Goal: Information Seeking & Learning: Learn about a topic

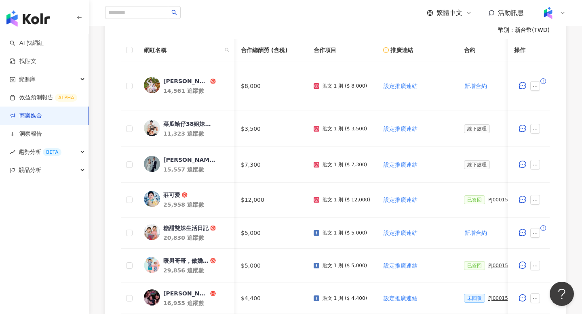
scroll to position [0, 279]
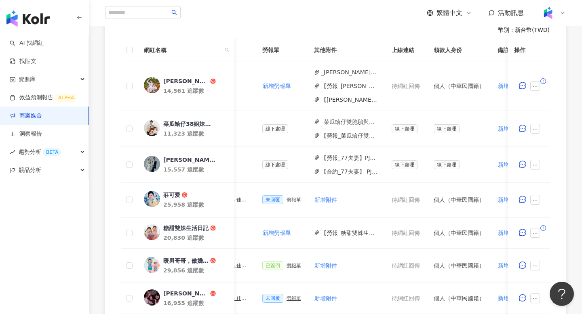
click at [42, 116] on link "商案媒合" at bounding box center [26, 116] width 32 height 8
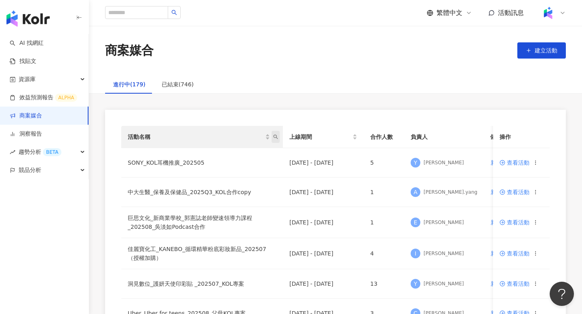
click at [276, 136] on icon "search" at bounding box center [275, 136] width 5 height 5
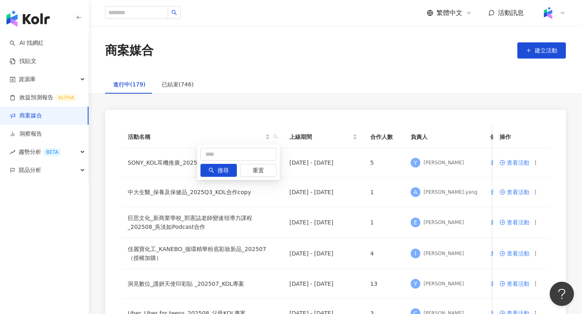
click at [249, 146] on div "搜尋 重置" at bounding box center [238, 163] width 82 height 36
click at [249, 149] on input "text" at bounding box center [238, 154] width 76 height 13
type input "*"
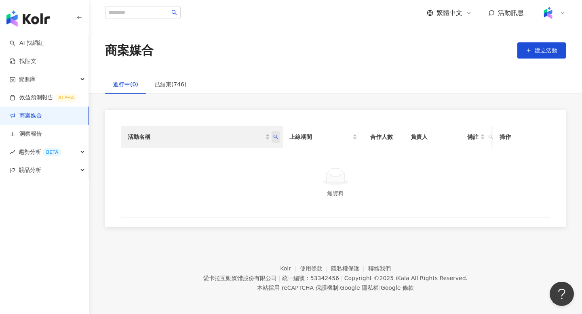
click at [273, 138] on icon "search" at bounding box center [275, 136] width 5 height 5
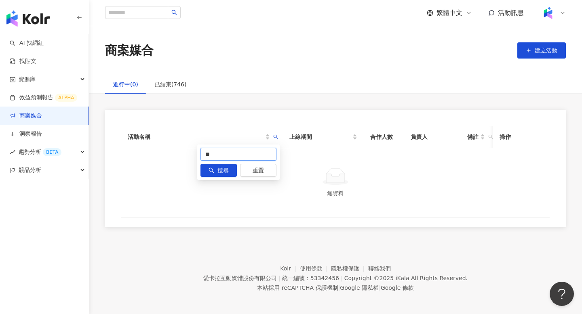
click at [252, 152] on input "**" at bounding box center [238, 154] width 76 height 13
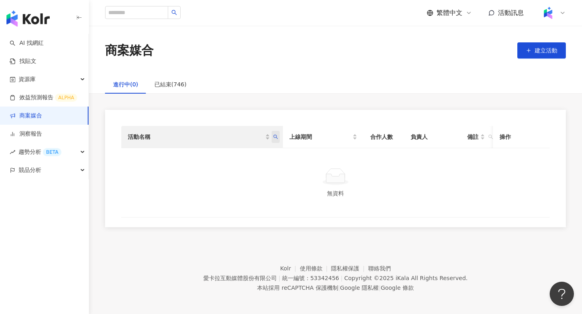
click at [275, 138] on icon "search" at bounding box center [275, 137] width 4 height 4
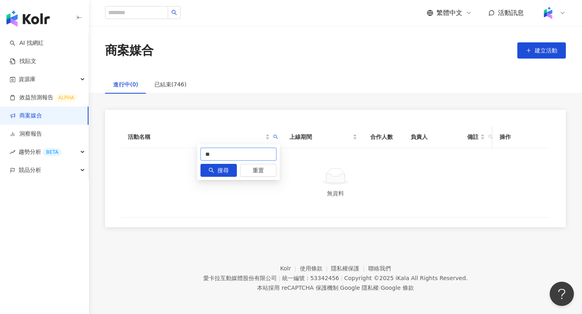
click at [239, 160] on input "**" at bounding box center [238, 154] width 76 height 13
type input "**"
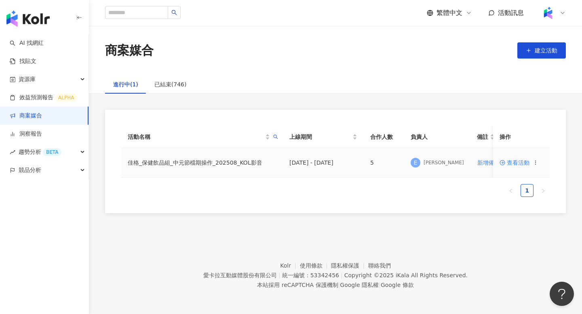
click at [519, 167] on td "查看活動" at bounding box center [521, 162] width 57 height 29
click at [519, 161] on span "查看活動" at bounding box center [514, 163] width 30 height 6
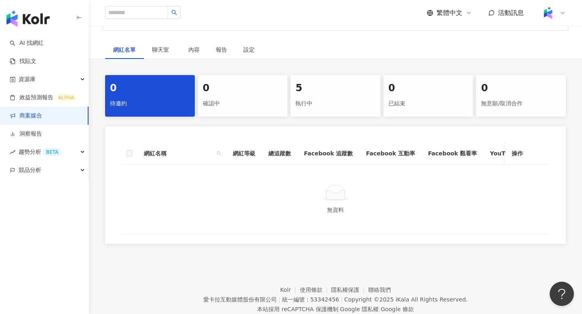
scroll to position [146, 0]
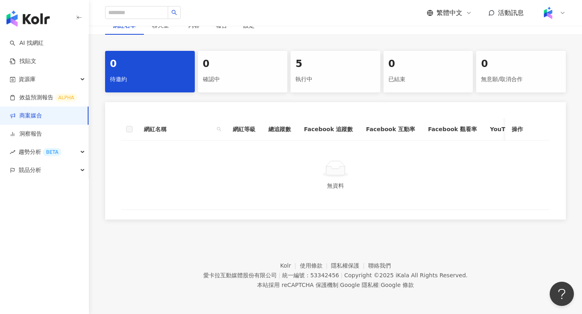
click at [342, 68] on div "5" at bounding box center [335, 64] width 80 height 14
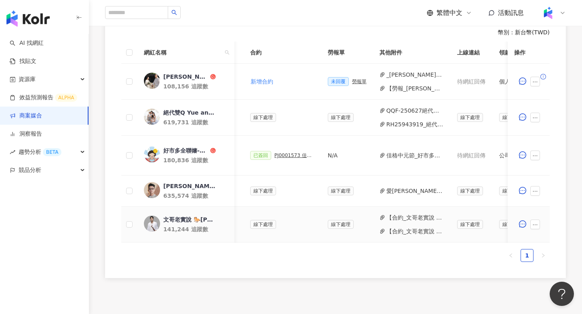
scroll to position [0, 224]
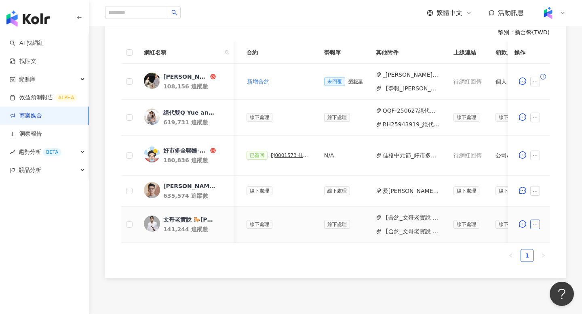
click at [536, 226] on icon "ellipsis" at bounding box center [535, 225] width 6 height 6
click at [554, 105] on li "新增附件" at bounding box center [553, 100] width 44 height 16
click at [536, 225] on icon "ellipsis" at bounding box center [535, 225] width 6 height 6
click at [548, 98] on span "新增附件" at bounding box center [547, 100] width 23 height 6
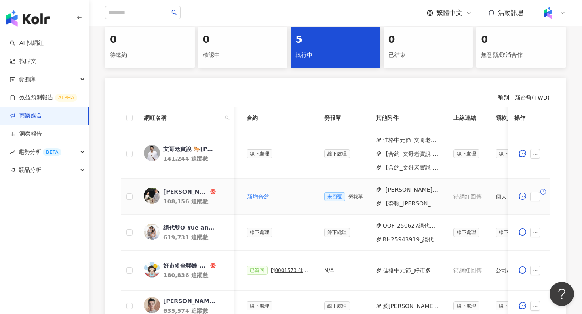
scroll to position [158, 0]
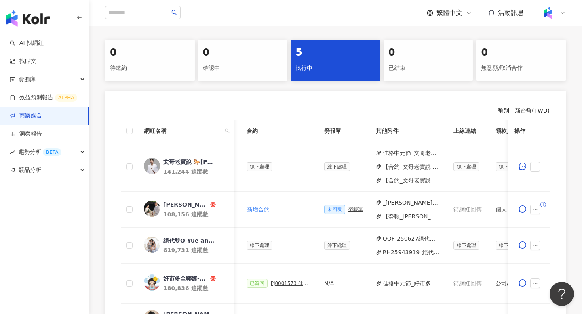
click at [42, 114] on link "商案媒合" at bounding box center [26, 116] width 32 height 8
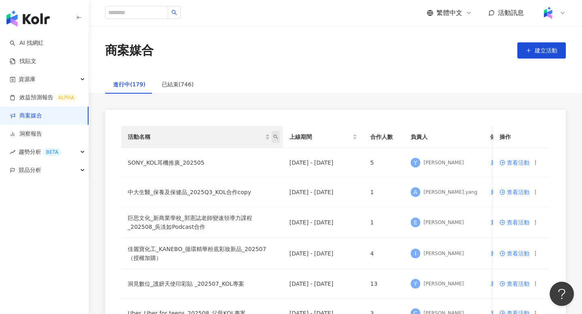
click at [275, 140] on span "活動名稱" at bounding box center [275, 137] width 8 height 12
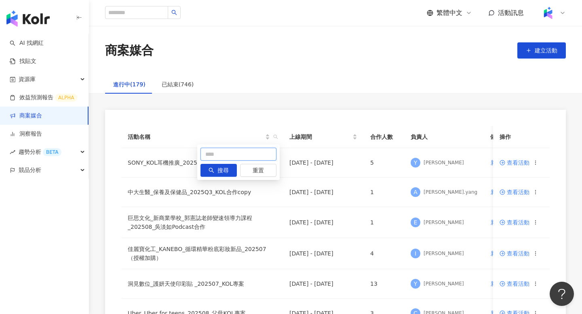
click at [234, 152] on input "text" at bounding box center [238, 154] width 76 height 13
type input "*"
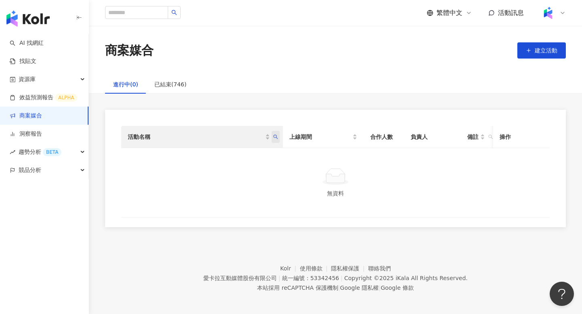
click at [275, 142] on span "活動名稱" at bounding box center [275, 137] width 8 height 12
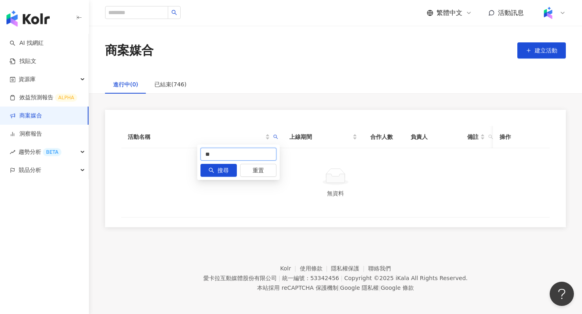
click at [258, 154] on input "**" at bounding box center [238, 154] width 76 height 13
type input "**"
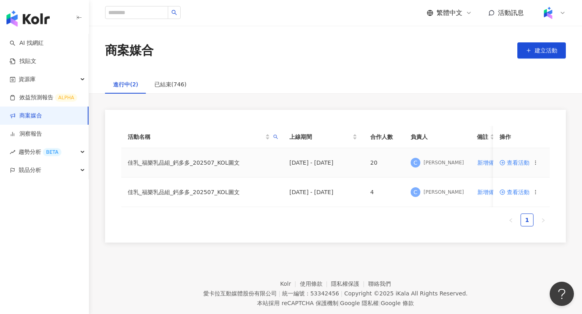
click at [514, 164] on span "查看活動" at bounding box center [514, 163] width 30 height 6
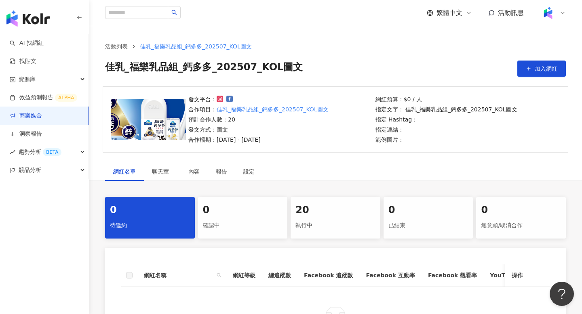
click at [341, 204] on div "20" at bounding box center [335, 211] width 80 height 14
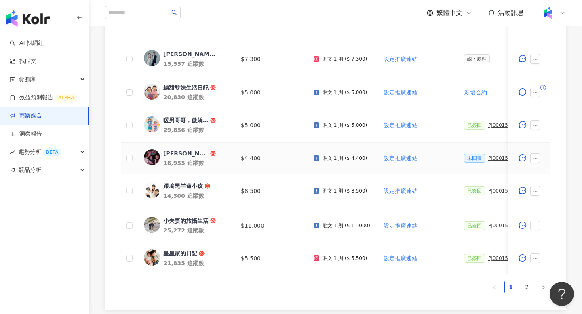
scroll to position [389, 0]
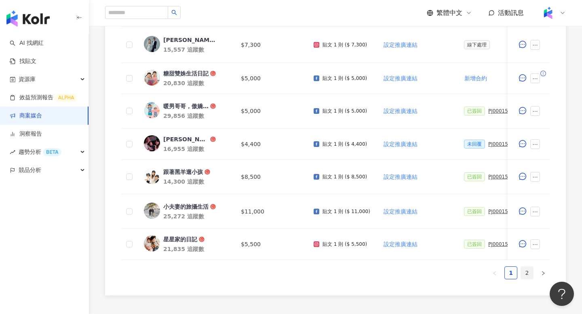
click at [528, 275] on link "2" at bounding box center [527, 273] width 12 height 12
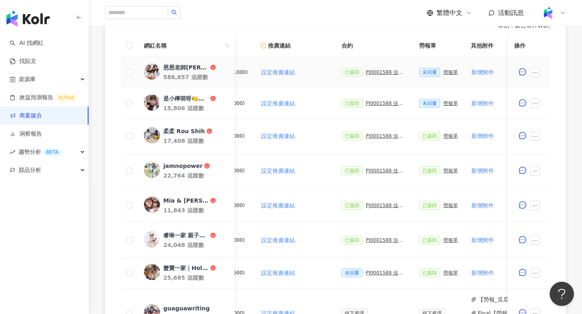
scroll to position [0, 128]
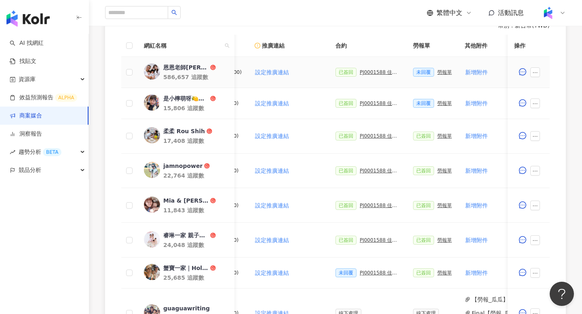
click at [375, 71] on div "PJ0001588 佳乳_福樂乳品組_鈣多多_202507_活動確認單" at bounding box center [379, 72] width 40 height 6
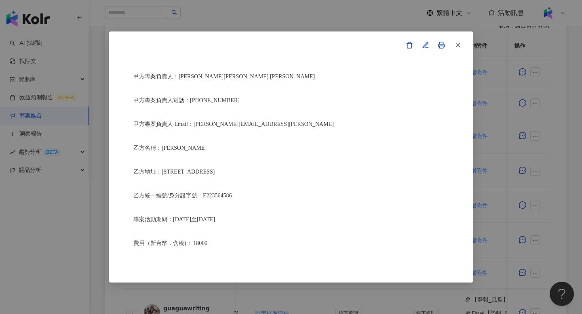
scroll to position [207, 0]
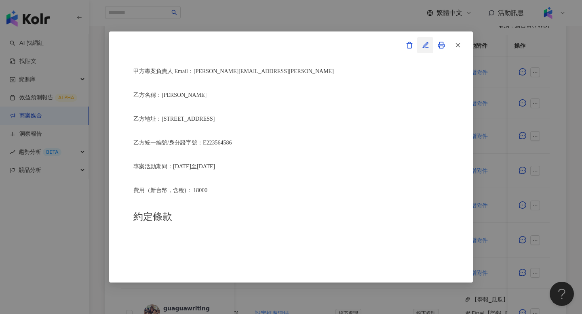
click at [426, 47] on icon "button" at bounding box center [425, 45] width 7 height 7
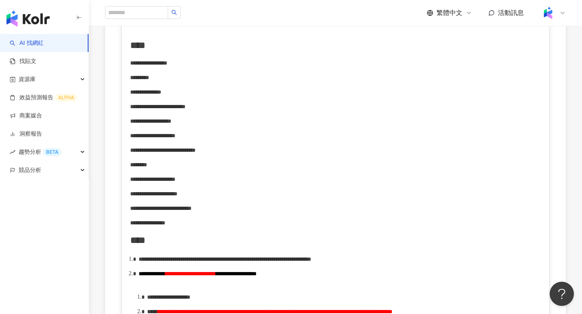
scroll to position [239, 0]
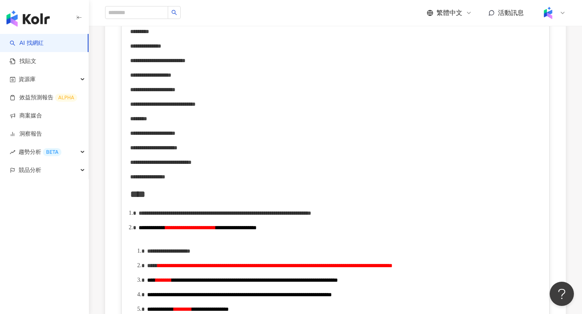
click at [218, 180] on div "**********" at bounding box center [335, 176] width 411 height 9
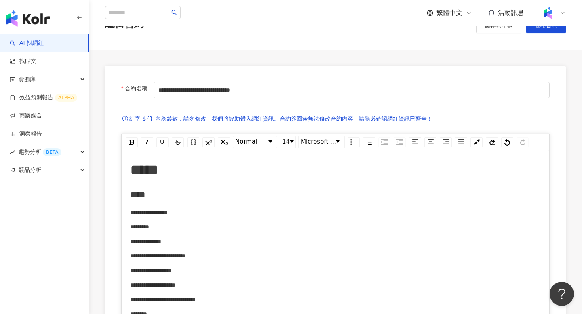
scroll to position [0, 0]
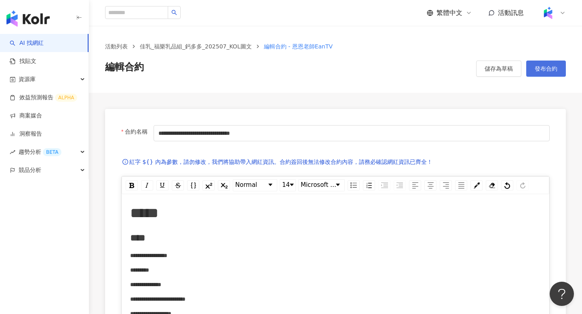
click at [554, 62] on button "發布合約" at bounding box center [546, 69] width 40 height 16
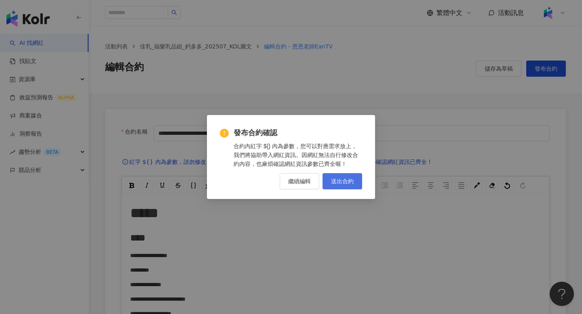
click at [348, 179] on span "送出合約" at bounding box center [342, 181] width 23 height 6
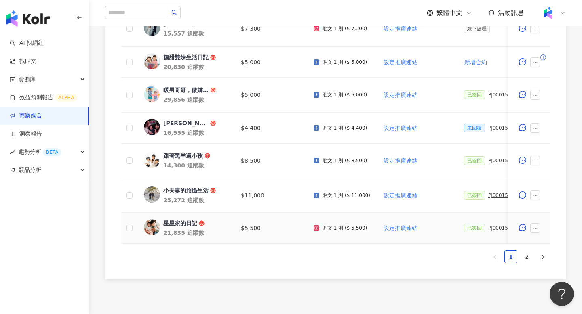
scroll to position [412, 0]
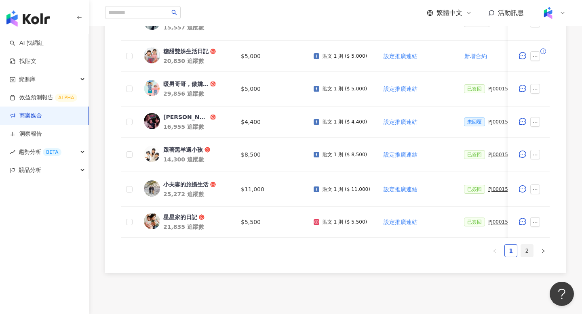
click at [531, 252] on link "2" at bounding box center [527, 251] width 12 height 12
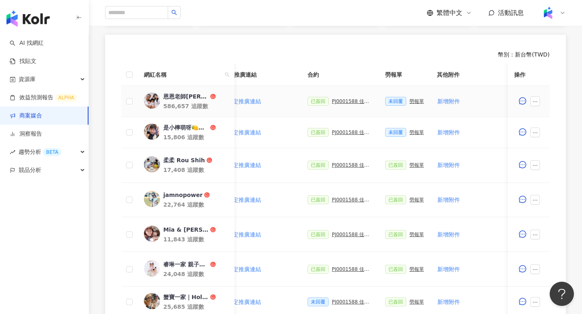
scroll to position [0, 161]
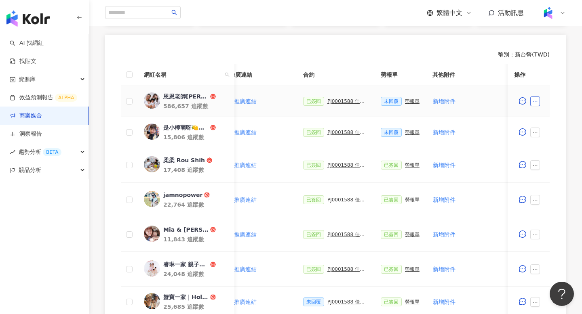
click at [533, 103] on icon "ellipsis" at bounding box center [535, 102] width 6 height 6
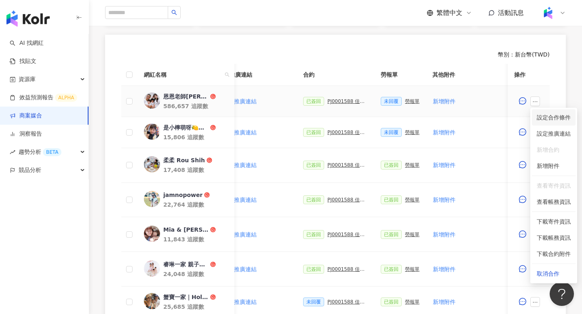
click at [535, 116] on li "設定合作條件" at bounding box center [553, 117] width 44 height 16
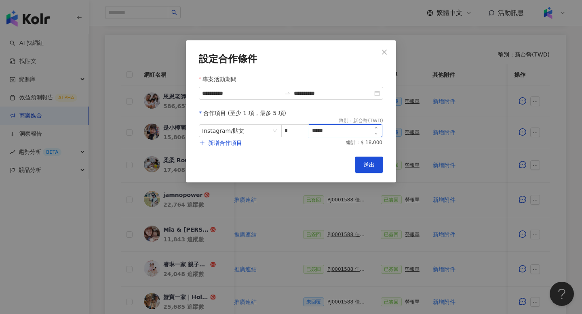
click at [335, 133] on input "*****" at bounding box center [345, 131] width 73 height 12
type input "*****"
click at [371, 165] on span "送出" at bounding box center [368, 165] width 11 height 6
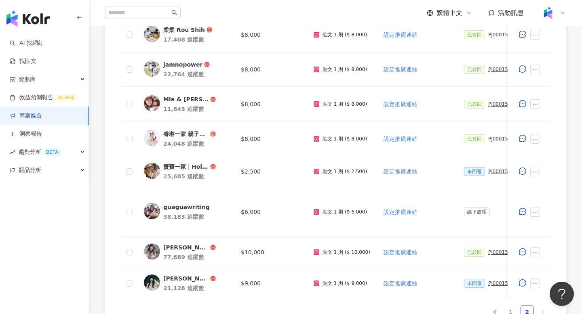
scroll to position [459, 0]
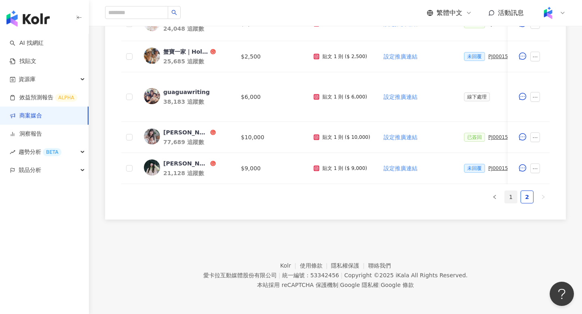
click at [511, 196] on link "1" at bounding box center [510, 197] width 12 height 12
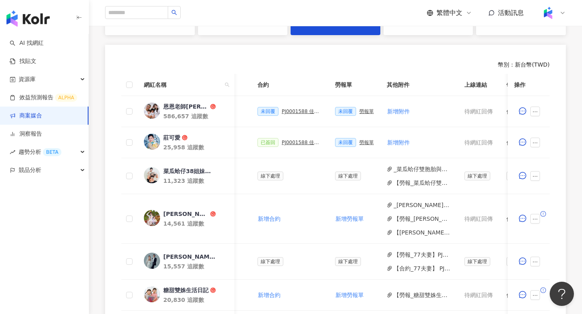
scroll to position [0, 204]
click at [300, 112] on div "PJ0001588 佳乳_福樂乳品組_鈣多多_202507_活動確認單" at bounding box center [304, 112] width 40 height 6
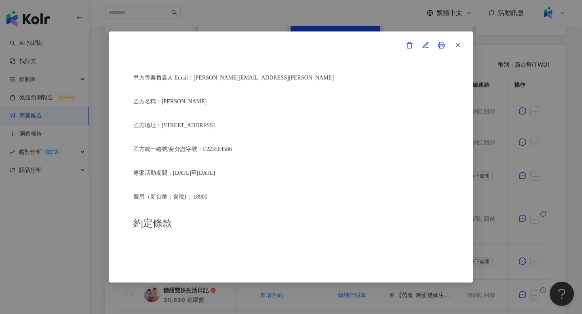
scroll to position [202, 0]
click at [456, 47] on icon "button" at bounding box center [457, 45] width 7 height 7
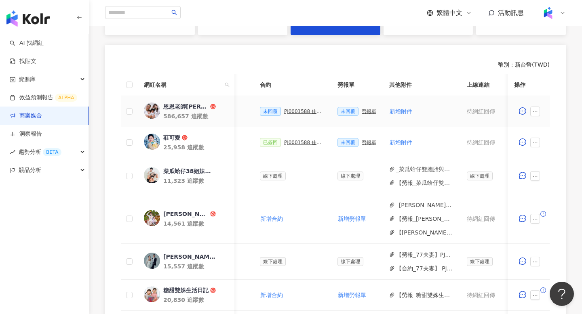
click at [300, 111] on div "PJ0001588 佳乳_福樂乳品組_鈣多多_202507_活動確認單" at bounding box center [304, 112] width 40 height 6
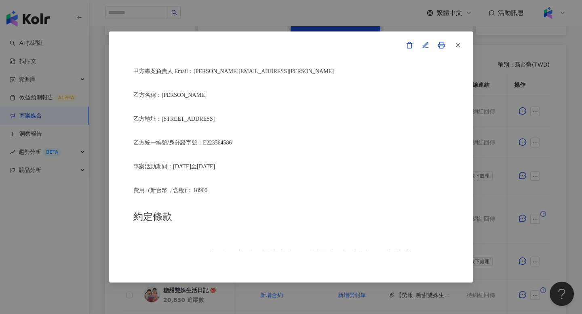
scroll to position [227, 0]
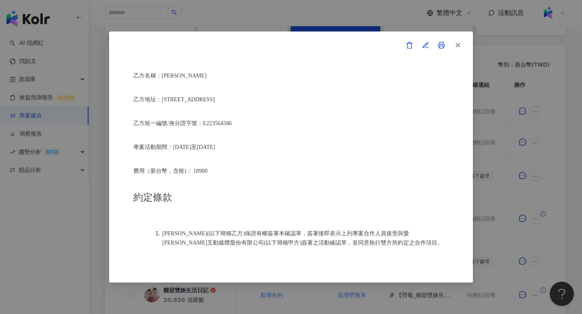
click at [524, 119] on div "活動確認單 約定雙方 甲方名稱：愛卡拉互動媒體股份有限公司 甲方負責人：程世嘉 甲方統一編號：53342456 甲方地址：104 台北市中山區南京東路二段16…" at bounding box center [291, 157] width 582 height 314
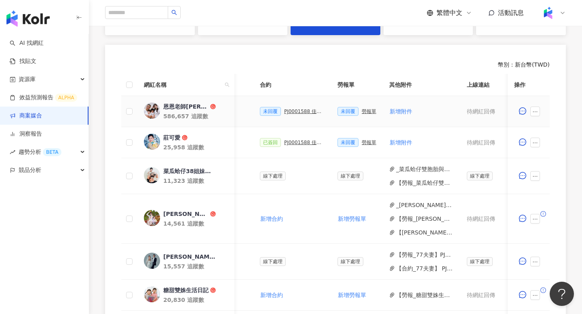
click at [369, 109] on div "勞報單" at bounding box center [368, 112] width 15 height 6
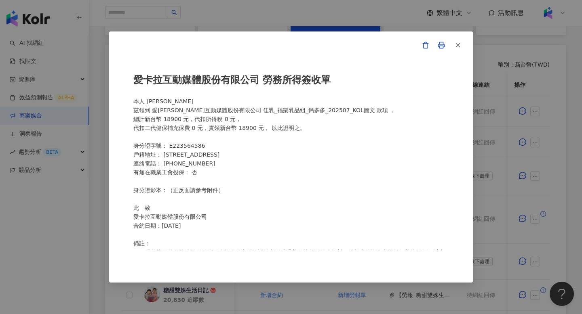
click at [519, 132] on div "愛卡拉互動媒體股份有限公司 勞務所得簽收單 本人 莊雅珺 茲領到 愛卡拉互動媒體股份有限公司 佳乳_福樂乳品組_鈣多多_202507_KOL圖文 款項 ， 總…" at bounding box center [291, 157] width 582 height 314
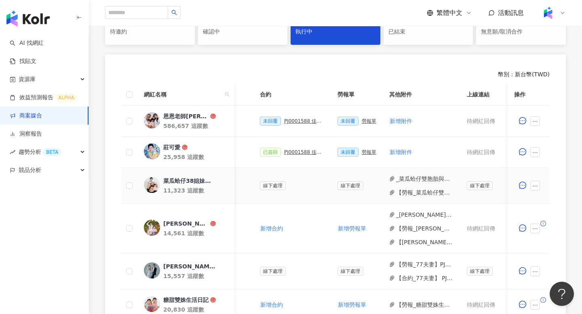
scroll to position [192, 0]
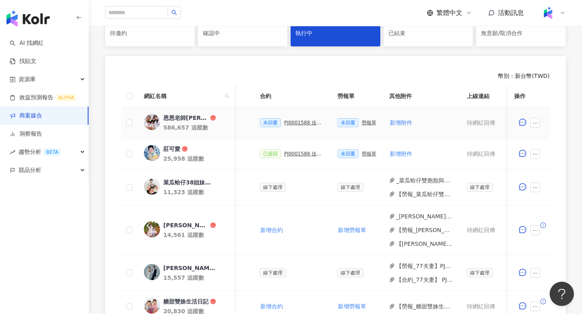
click at [300, 122] on div "PJ0001588 佳乳_福樂乳品組_鈣多多_202507_活動確認單" at bounding box center [304, 123] width 40 height 6
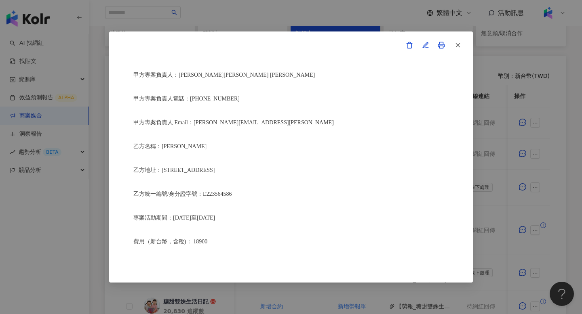
scroll to position [212, 0]
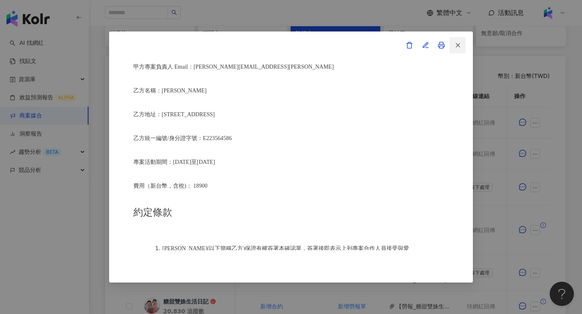
click at [458, 48] on icon "button" at bounding box center [457, 45] width 7 height 7
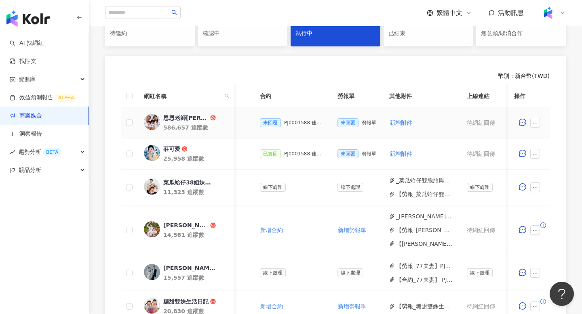
click at [296, 125] on div "PJ0001588 佳乳_福樂乳品組_鈣多多_202507_活動確認單" at bounding box center [304, 123] width 40 height 6
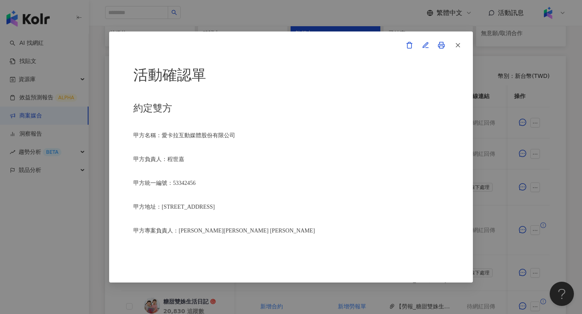
click at [445, 45] on link at bounding box center [441, 45] width 16 height 16
click at [411, 44] on icon "button" at bounding box center [409, 45] width 4 height 6
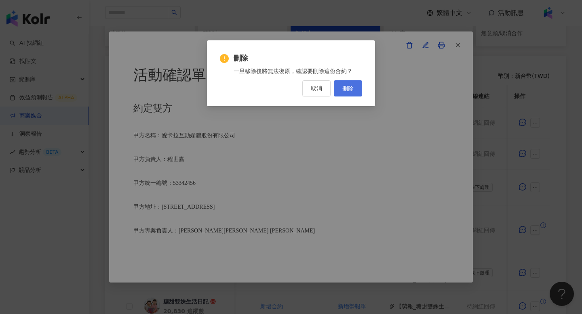
click at [349, 92] on button "刪除" at bounding box center [348, 88] width 28 height 16
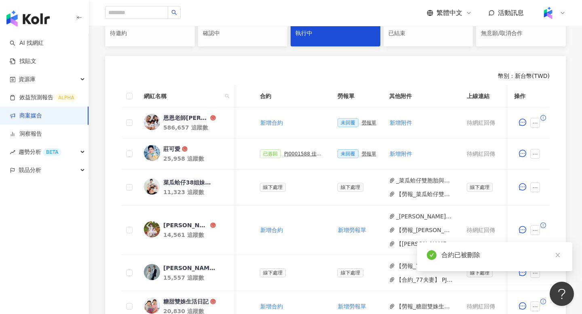
click at [363, 122] on div "勞報單" at bounding box center [368, 123] width 15 height 6
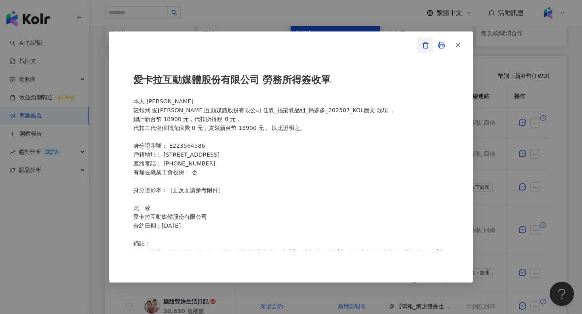
click at [425, 45] on icon "button" at bounding box center [425, 45] width 7 height 7
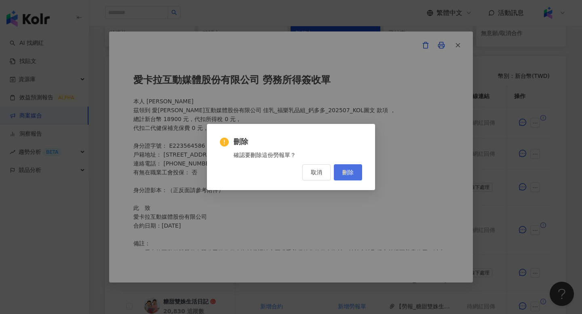
click at [349, 170] on span "刪除" at bounding box center [347, 172] width 11 height 6
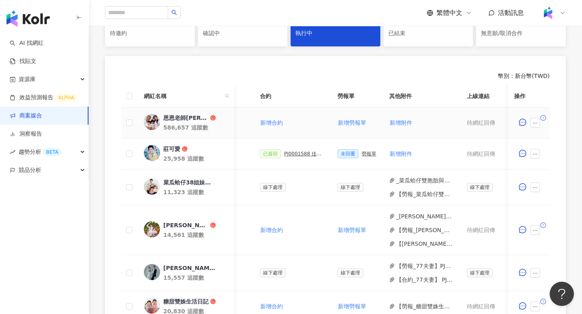
click at [534, 128] on div at bounding box center [528, 123] width 29 height 16
click at [534, 126] on icon "ellipsis" at bounding box center [535, 123] width 6 height 6
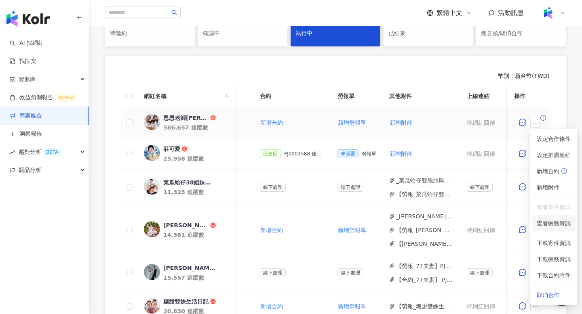
click at [548, 223] on span "查看帳務資訊" at bounding box center [553, 223] width 34 height 9
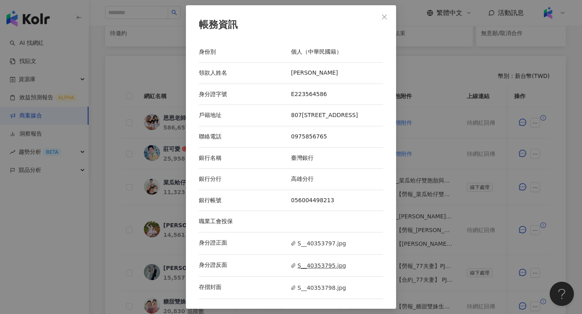
click at [316, 263] on span "S__40353795.jpg" at bounding box center [318, 265] width 55 height 9
click at [324, 247] on span "S__40353797.jpg" at bounding box center [318, 243] width 55 height 9
click at [379, 21] on button "Close" at bounding box center [384, 17] width 16 height 16
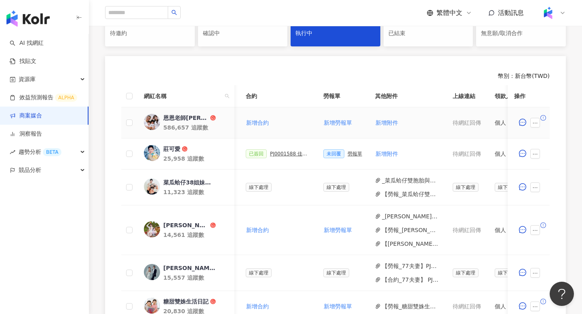
scroll to position [0, 237]
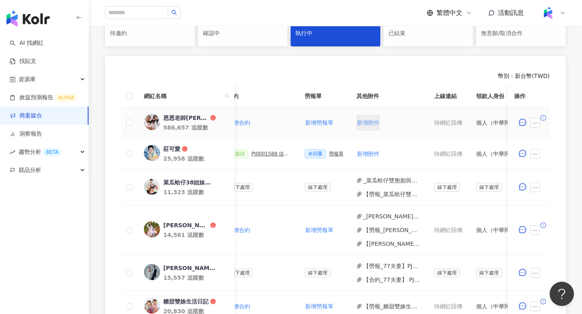
click at [369, 123] on span "新增附件" at bounding box center [368, 123] width 23 height 6
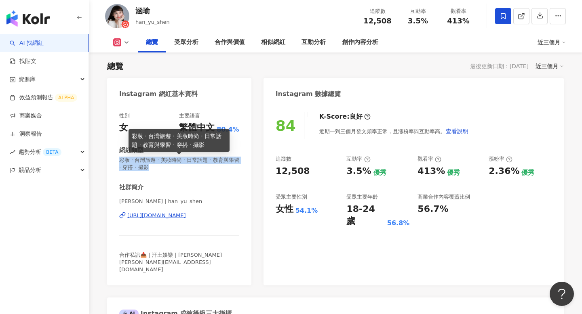
drag, startPoint x: 118, startPoint y: 162, endPoint x: 167, endPoint y: 170, distance: 49.9
click at [167, 170] on div "性別 女 主要語言 繁體中文 80.4% 網紅類型 彩妝 · 台灣旅遊 · 美妝時尚 · 日常話題 · 教育與學習 · 穿搭 · 攝影 社群簡介 涵瑜 | h…" at bounding box center [179, 194] width 144 height 181
copy span "彩妝 · 台灣旅遊 · 美妝時尚 · 日常話題 · 教育與學習 · 穿搭 · 攝影"
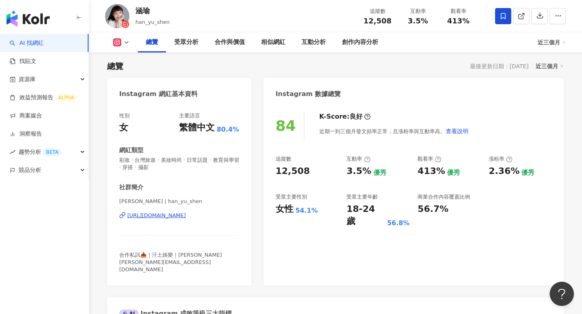
click at [380, 21] on span "12,508" at bounding box center [377, 21] width 28 height 8
copy span "12,508"
click at [413, 19] on span "3.5%" at bounding box center [418, 21] width 20 height 8
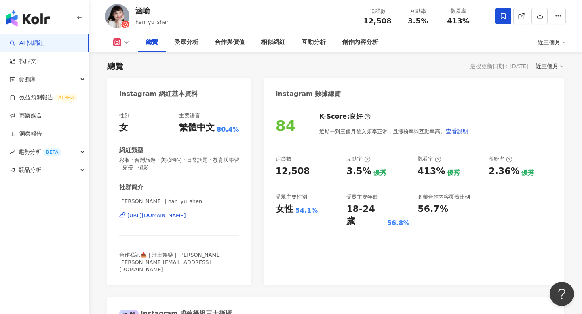
click at [413, 19] on span "3.5%" at bounding box center [418, 21] width 20 height 8
copy span "3.5%"
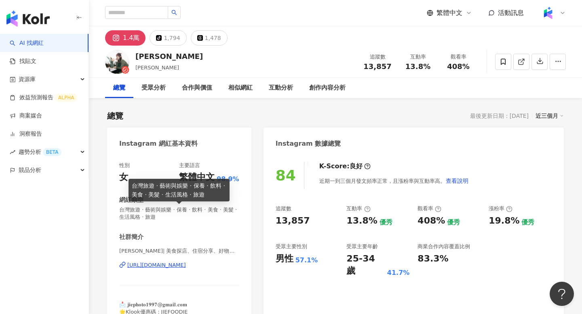
scroll to position [50, 0]
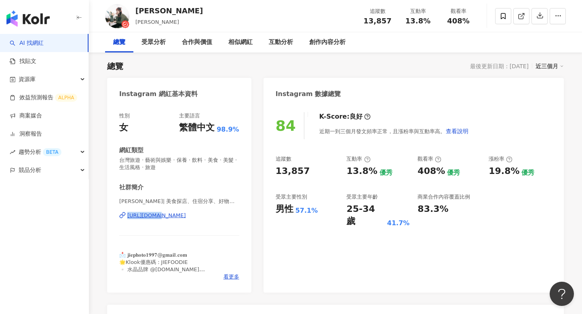
drag, startPoint x: 144, startPoint y: 210, endPoint x: 157, endPoint y: 216, distance: 14.3
click at [158, 216] on div "Jie小潔| 美食探店、住宿分享、好物開箱 | _jiefoodie https://www.instagram.com/_jiefoodie/" at bounding box center [179, 221] width 120 height 47
click at [162, 183] on div "性別 女 主要語言 繁體中文 98.9% 網紅類型 台灣旅遊 · 藝術與娛樂 · 保養 · 飲料 · 美食 · 美髮 · 生活風格 · 旅遊 社群簡介 Jie…" at bounding box center [179, 196] width 120 height 168
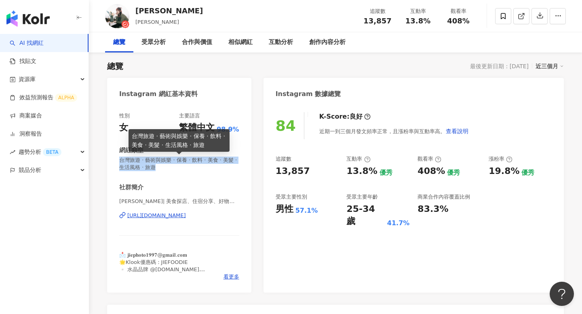
drag, startPoint x: 119, startPoint y: 161, endPoint x: 158, endPoint y: 168, distance: 39.0
click at [158, 168] on span "台灣旅遊 · 藝術與娛樂 · 保養 · 飲料 · 美食 · 美髮 · 生活風格 · 旅遊" at bounding box center [179, 164] width 120 height 15
copy span "台灣旅遊 · 藝術與娛樂 · 保養 · 飲料 · 美食 · 美髮 · 生活風格 · 旅遊"
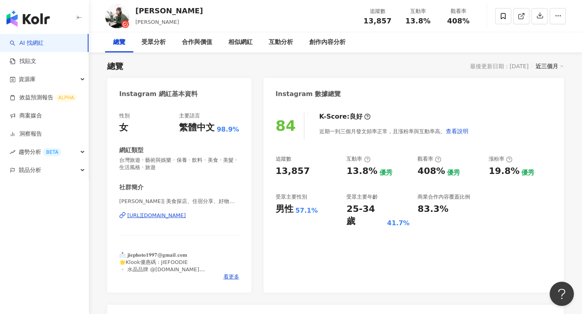
click at [377, 17] on span "13,857" at bounding box center [377, 21] width 28 height 8
copy span "13,857"
click at [417, 19] on span "13.8%" at bounding box center [417, 21] width 25 height 8
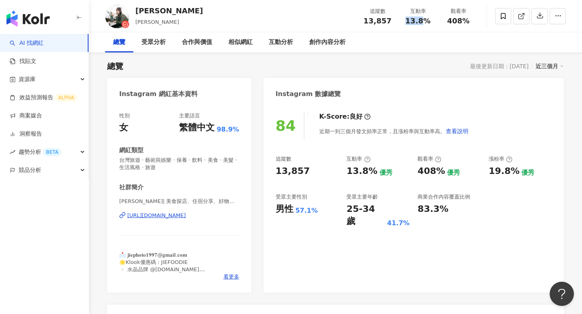
click at [417, 19] on span "13.8%" at bounding box center [417, 21] width 25 height 8
copy span "13.8%"
